Goal: Check status: Check status

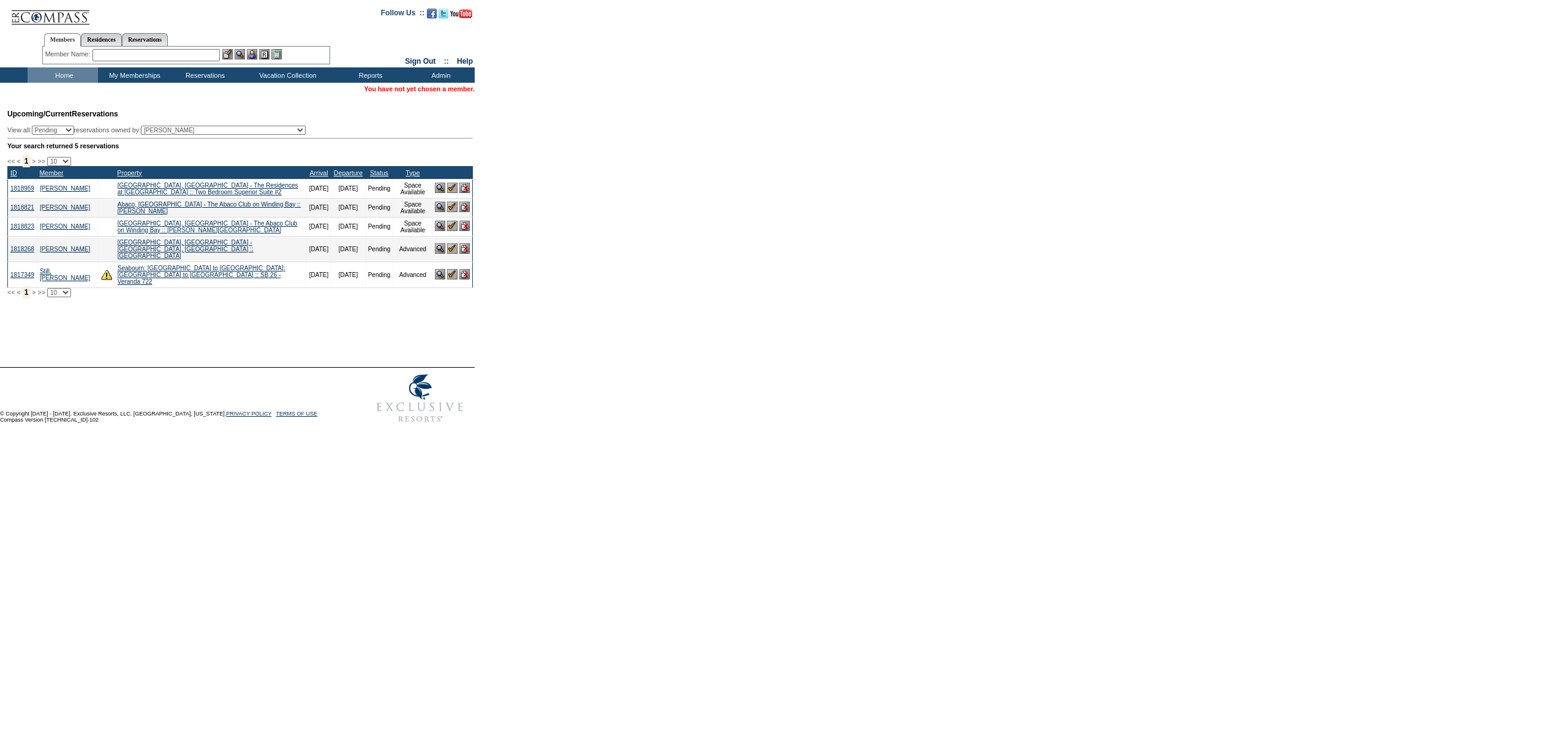
click at [62, 74] on td "Home" at bounding box center [62, 75] width 70 height 15
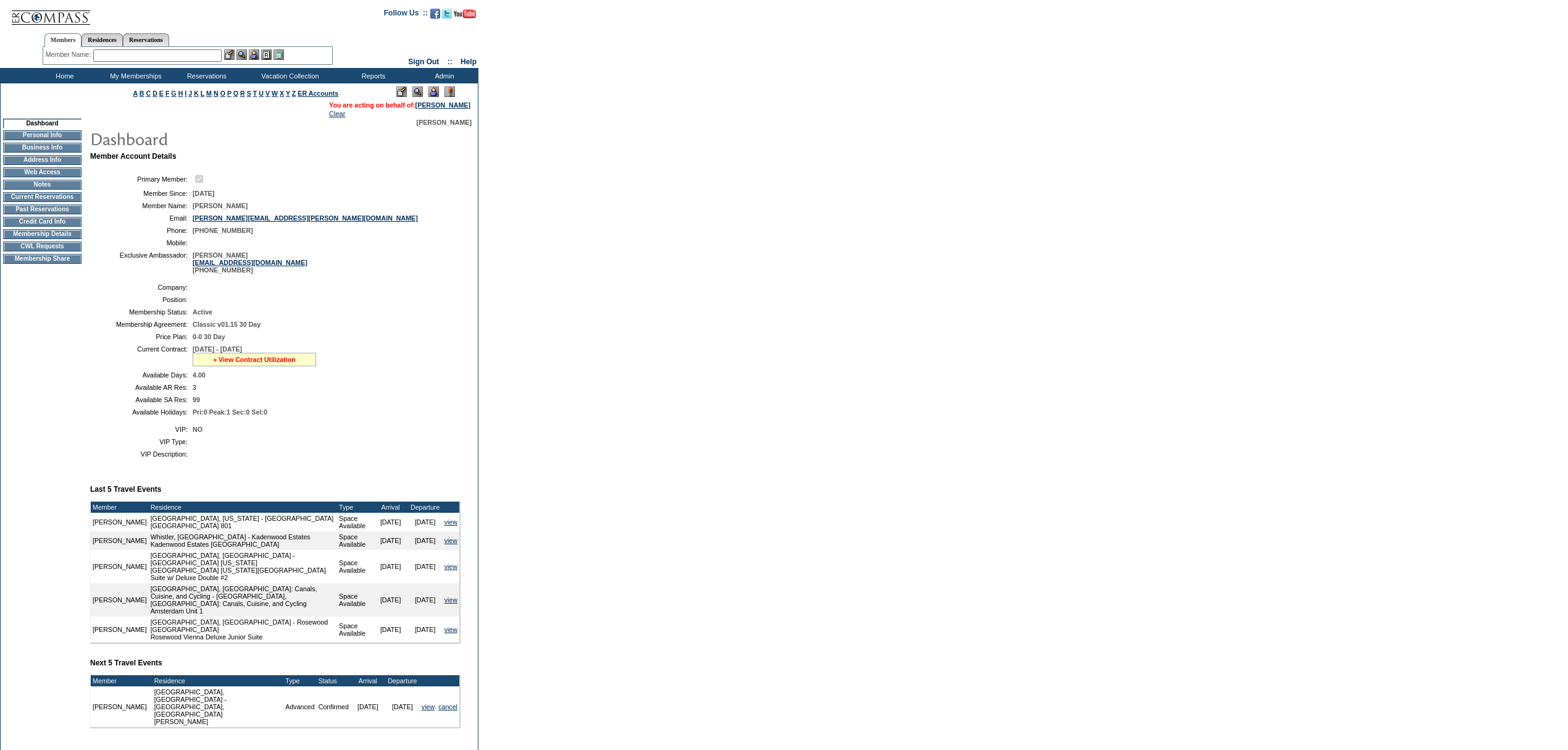
click at [269, 363] on link "» View Contract Utilization" at bounding box center [254, 360] width 83 height 7
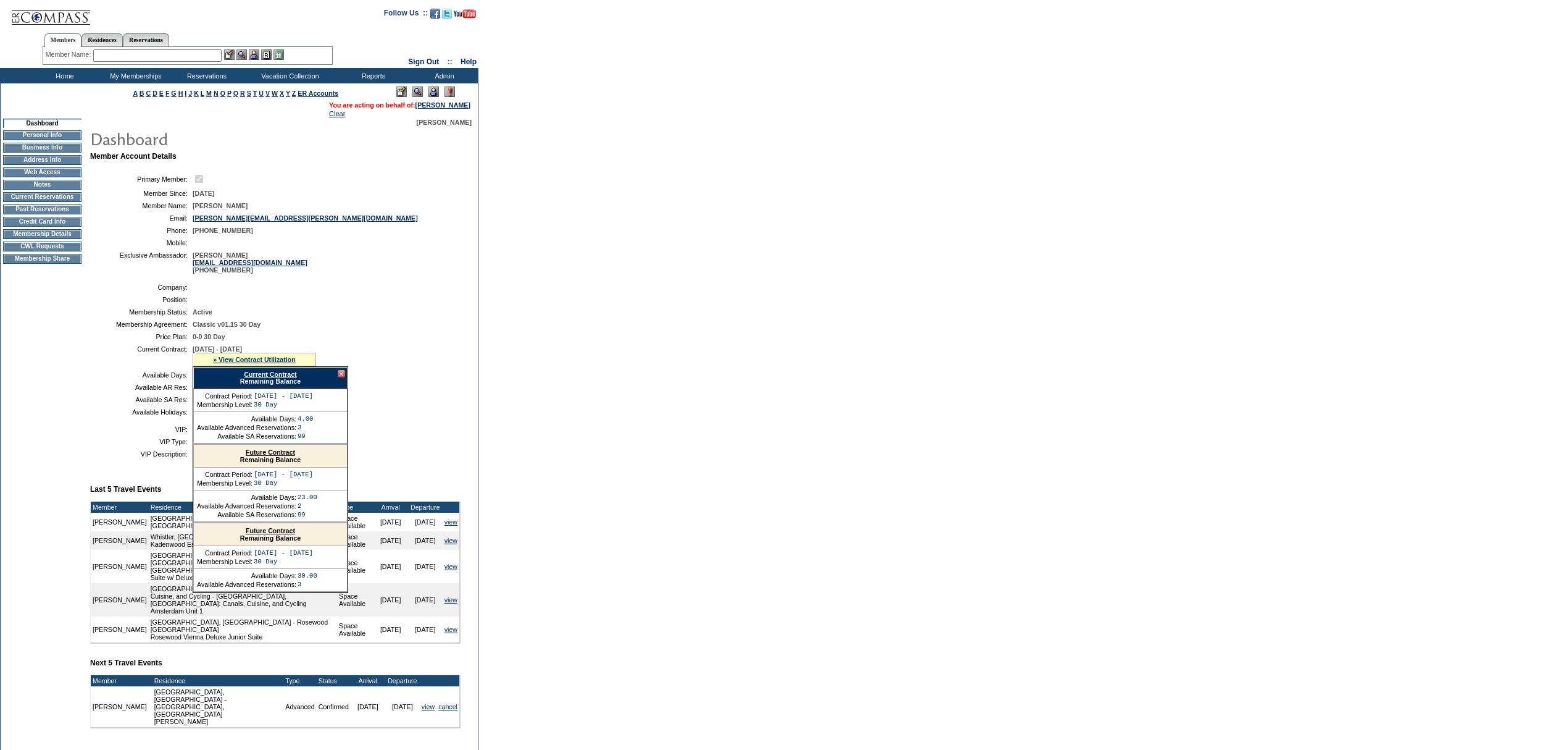
click at [272, 389] on div "Current Contract Remaining Balance" at bounding box center [270, 377] width 154 height 22
click at [272, 378] on link "Current Contract" at bounding box center [270, 374] width 52 height 7
click at [75, 78] on td "Home" at bounding box center [63, 75] width 71 height 15
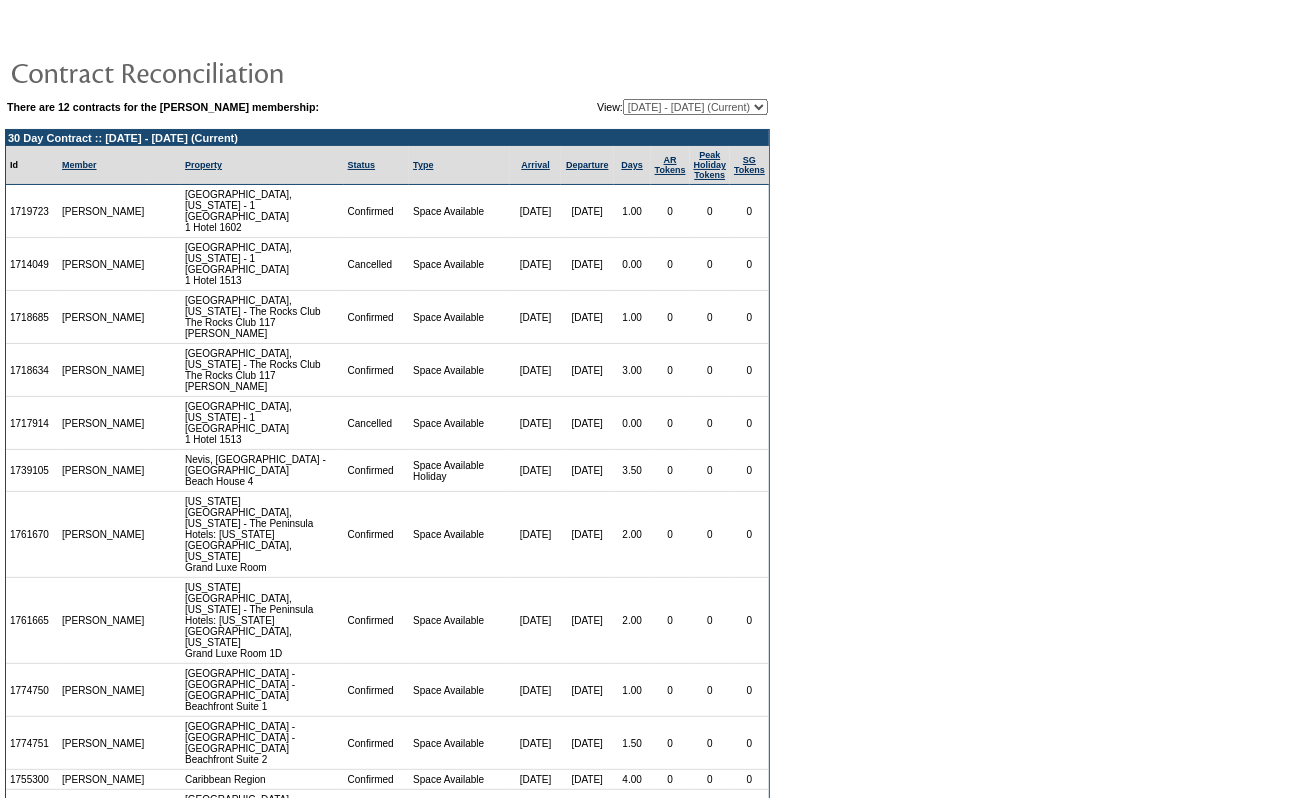
click at [670, 112] on select "11/22/17 - 11/30/18 12/01/18 - 11/30/19 12/01/19 - 11/30/20 12/01/20 - 11/30/21…" at bounding box center [695, 107] width 145 height 16
select select "159478"
click at [623, 99] on select "11/22/17 - 11/30/18 12/01/18 - 11/30/19 12/01/19 - 11/30/20 12/01/20 - 11/30/21…" at bounding box center [695, 107] width 145 height 16
